Goal: Check status: Check status

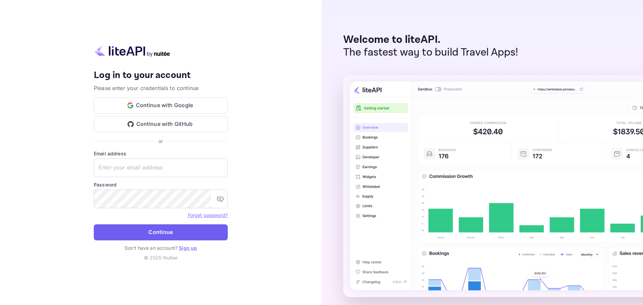
type input "[EMAIL_ADDRESS][DOMAIN_NAME]"
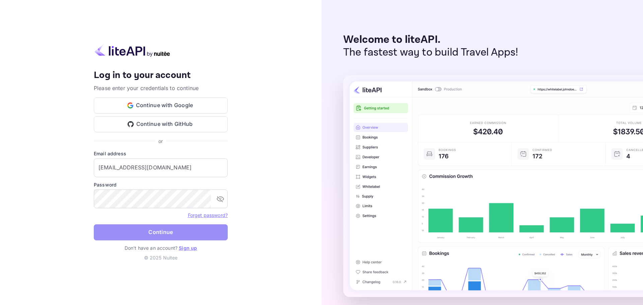
click at [158, 236] on button "Continue" at bounding box center [161, 232] width 134 height 16
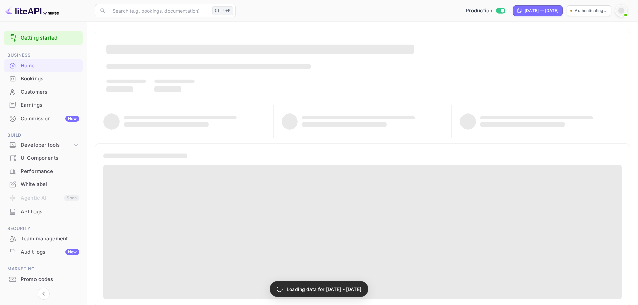
click at [49, 83] on div "Bookings" at bounding box center [43, 78] width 79 height 13
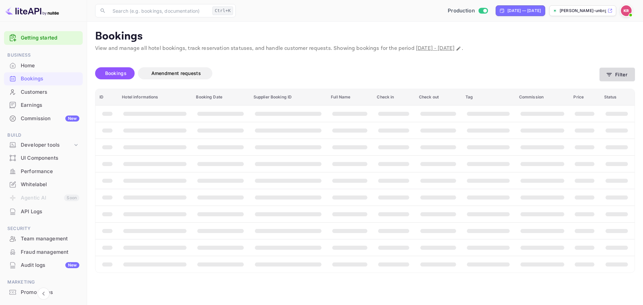
click at [609, 75] on icon "button" at bounding box center [609, 74] width 7 height 7
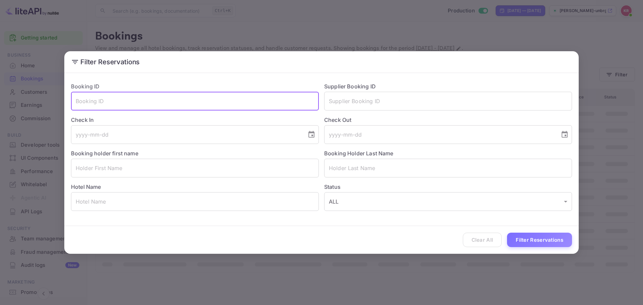
click at [177, 104] on input "text" at bounding box center [195, 101] width 248 height 19
paste input "4W93cRsZr"
type input "4W93cRsZr"
click at [526, 237] on button "Filter Reservations" at bounding box center [539, 240] width 65 height 14
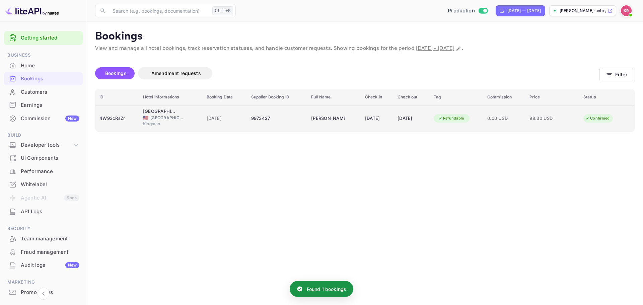
click at [251, 122] on div "9973427" at bounding box center [277, 118] width 52 height 11
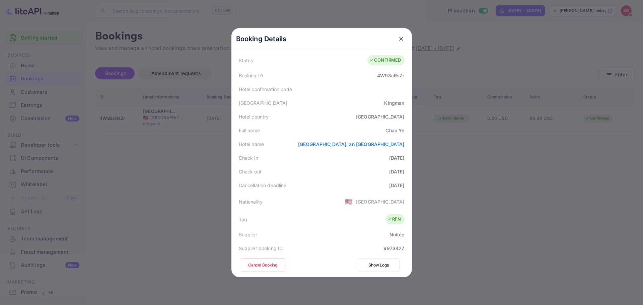
scroll to position [34, 0]
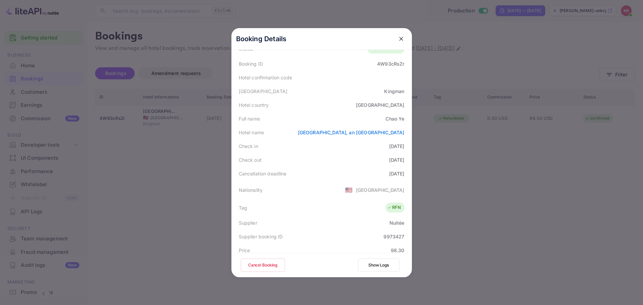
click at [439, 141] on div at bounding box center [321, 152] width 643 height 305
